Goal: Task Accomplishment & Management: Use online tool/utility

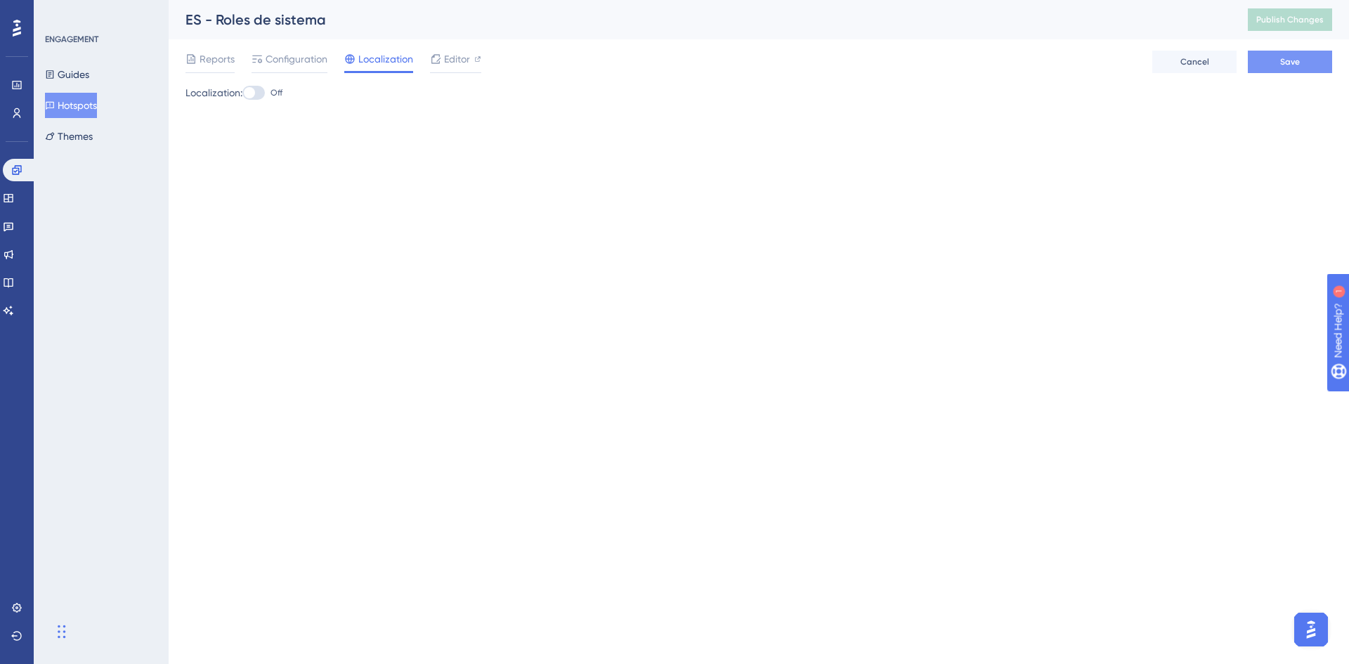
click at [1295, 58] on span "Save" at bounding box center [1290, 61] width 20 height 11
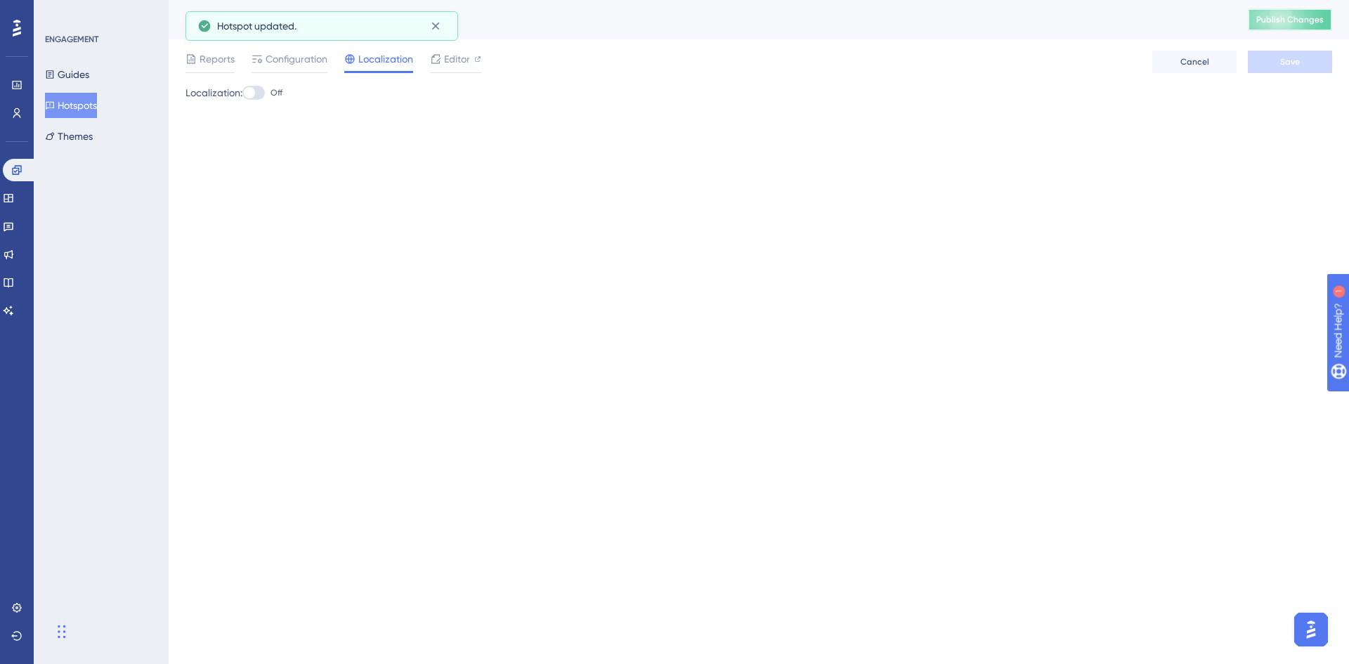
click at [1286, 19] on span "Publish Changes" at bounding box center [1290, 19] width 67 height 11
click at [467, 66] on span "Editor" at bounding box center [457, 59] width 26 height 17
click at [219, 58] on span "Reports" at bounding box center [217, 59] width 35 height 17
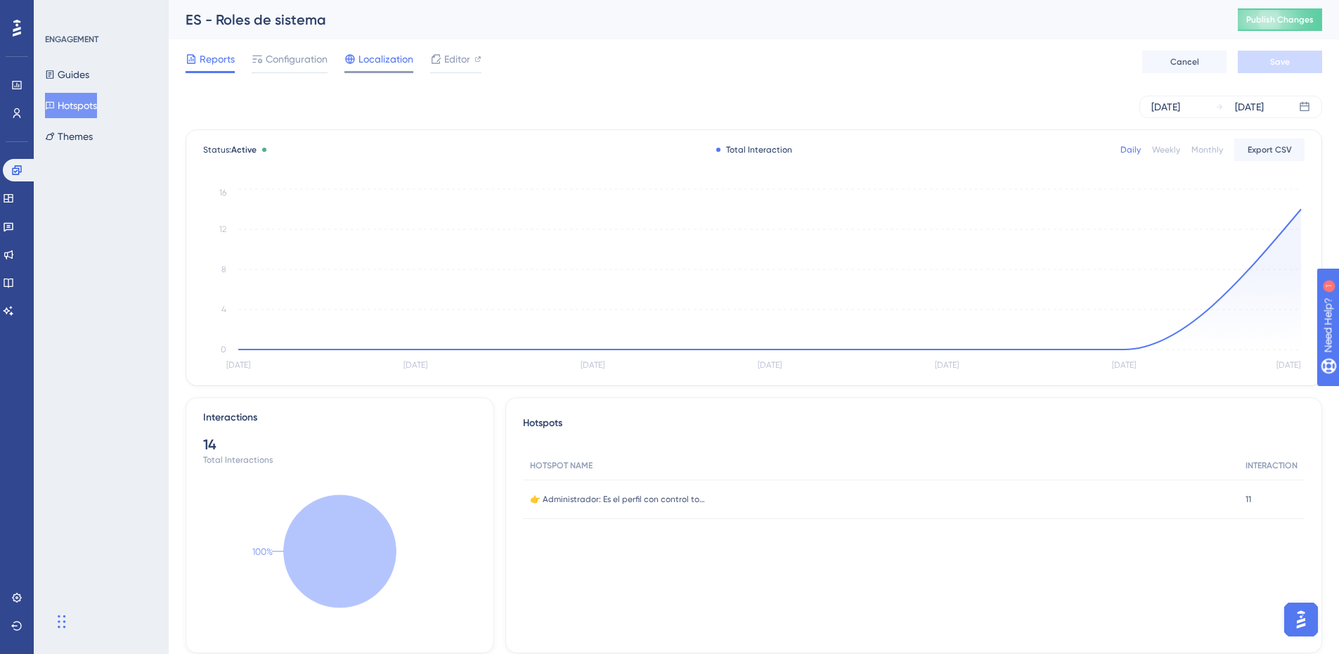
click at [387, 65] on span "Localization" at bounding box center [385, 59] width 55 height 17
